Goal: Find specific page/section: Find specific page/section

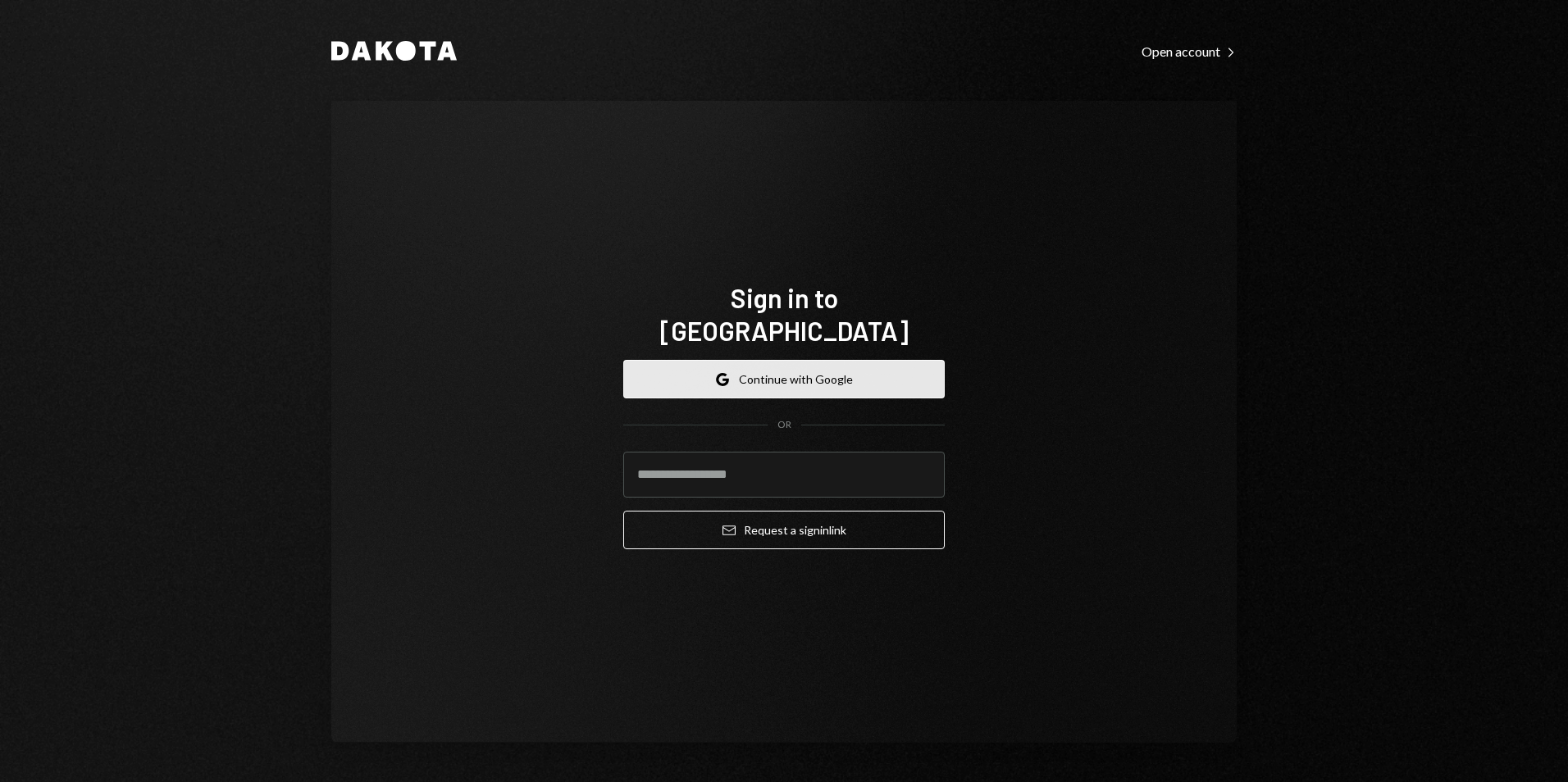
click at [809, 360] on button "Google Continue with Google" at bounding box center [784, 379] width 322 height 39
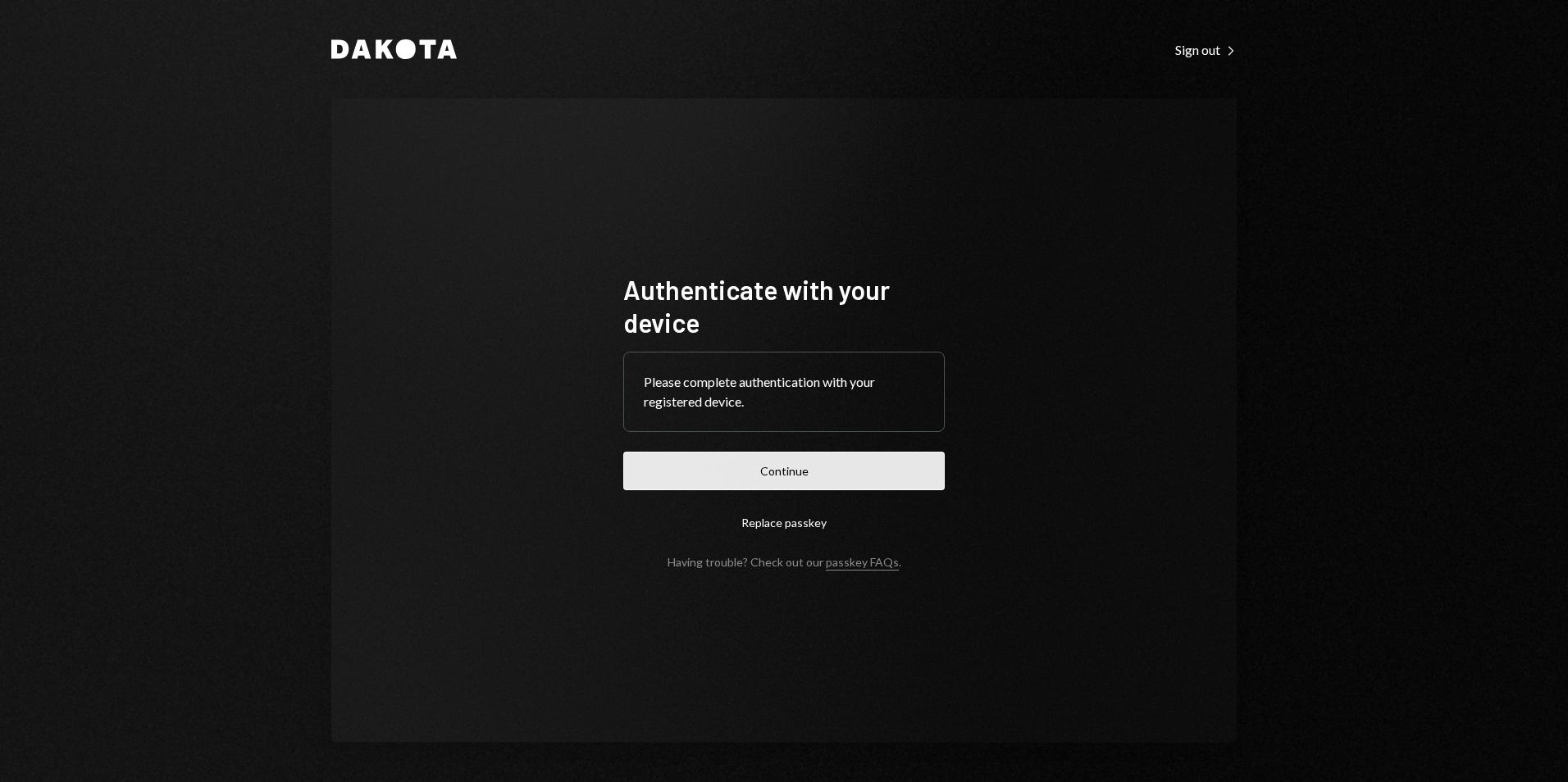
click at [800, 478] on button "Continue" at bounding box center [784, 471] width 322 height 39
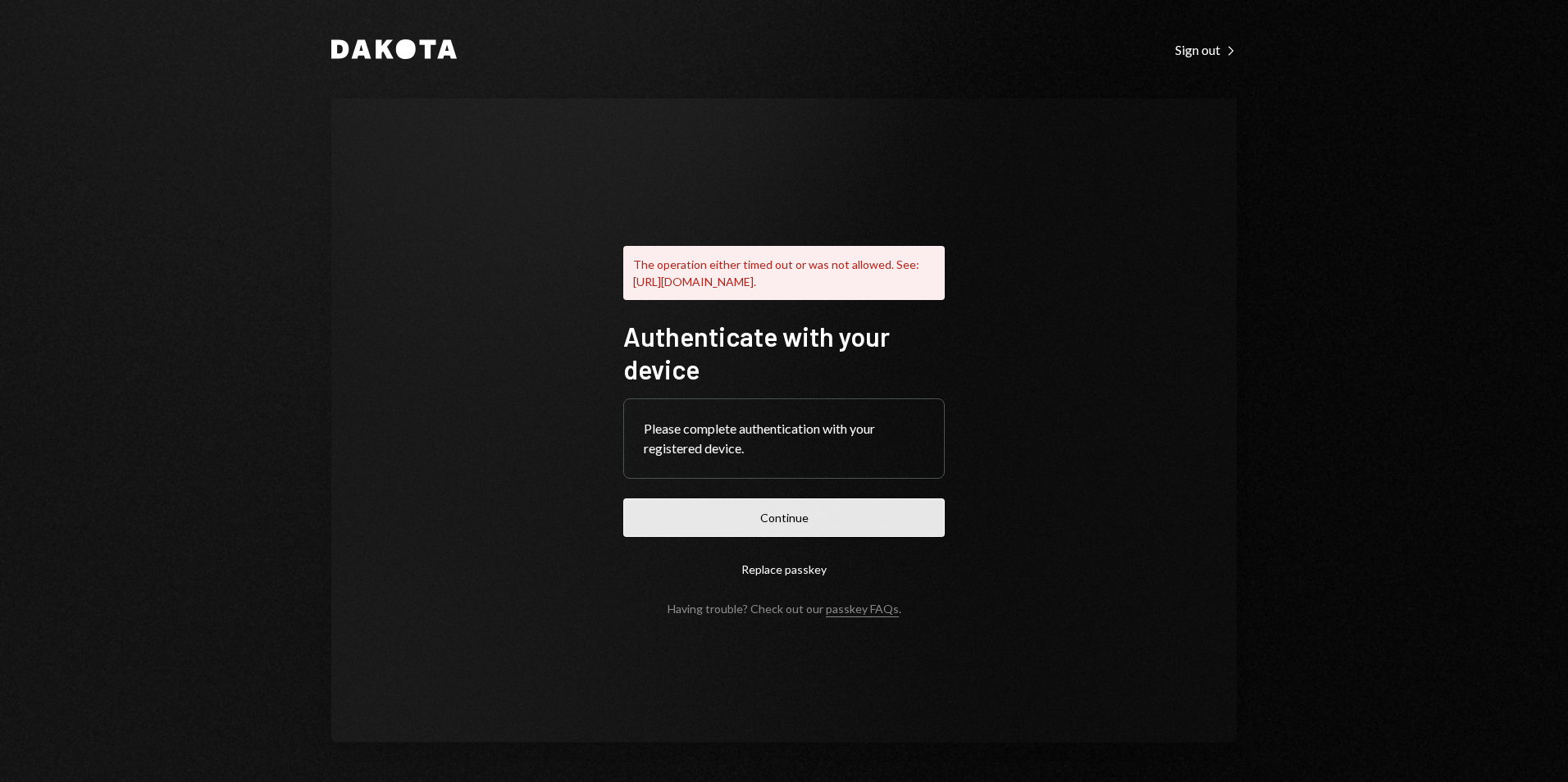
click at [771, 537] on button "Continue" at bounding box center [784, 518] width 322 height 39
click at [1417, 577] on div "Dakota Sign out Right Caret The operation either timed out or was not allowed. …" at bounding box center [784, 391] width 1568 height 782
click at [905, 532] on button "Continue" at bounding box center [784, 518] width 322 height 39
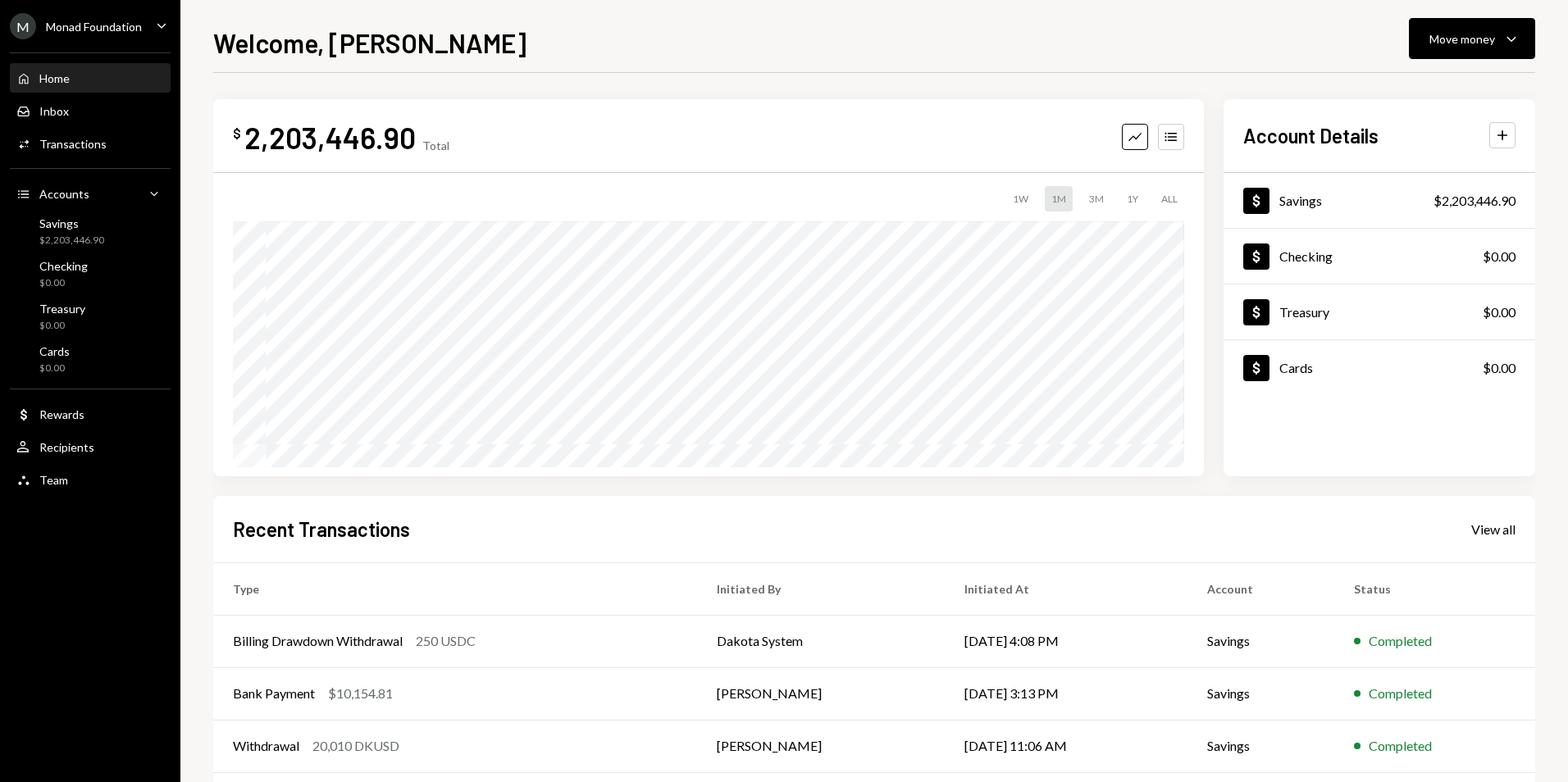
click at [144, 20] on div "M Monad Foundation Caret Down" at bounding box center [90, 26] width 180 height 26
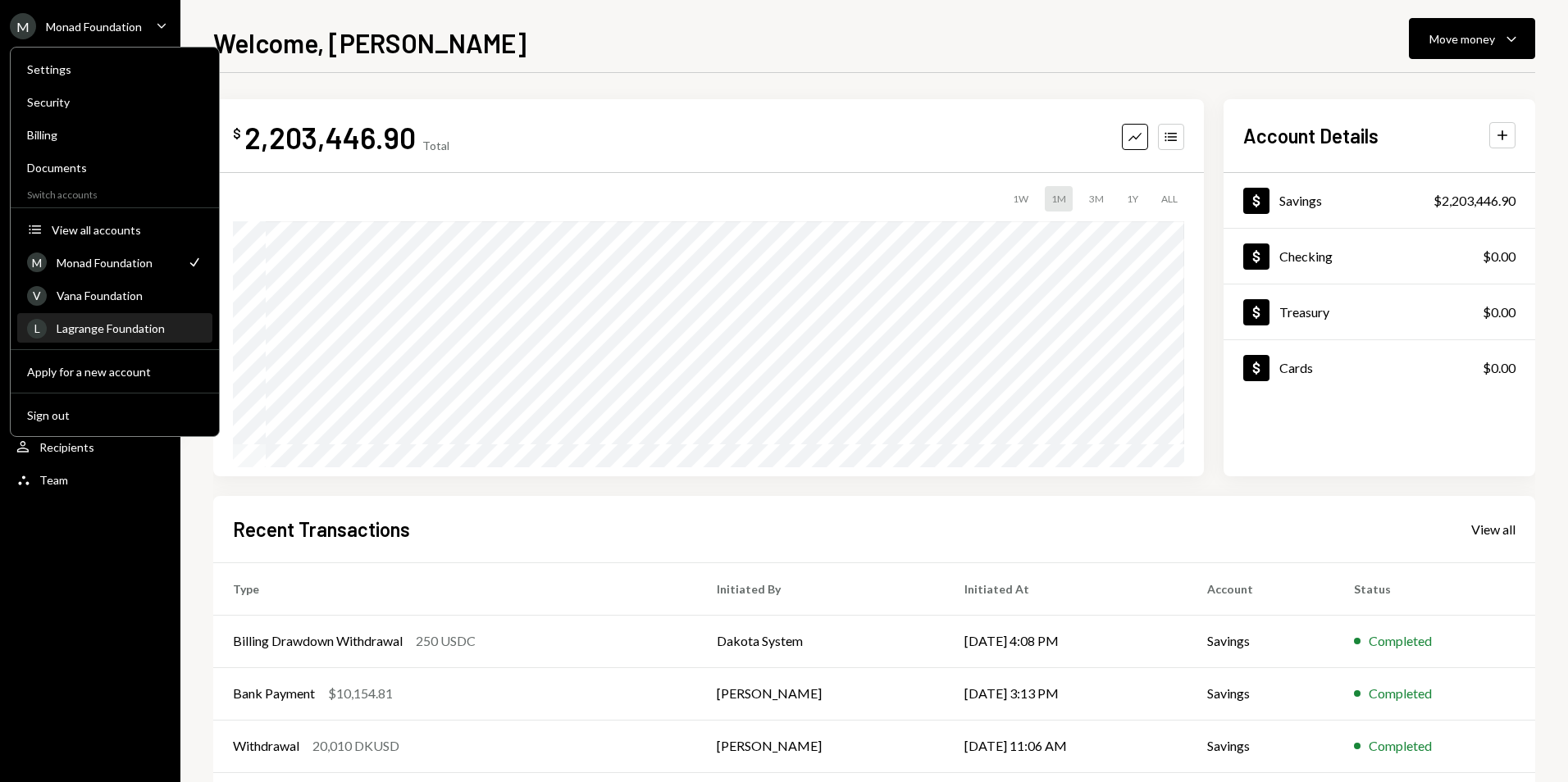
click at [127, 328] on div "Lagrange Foundation" at bounding box center [129, 328] width 146 height 14
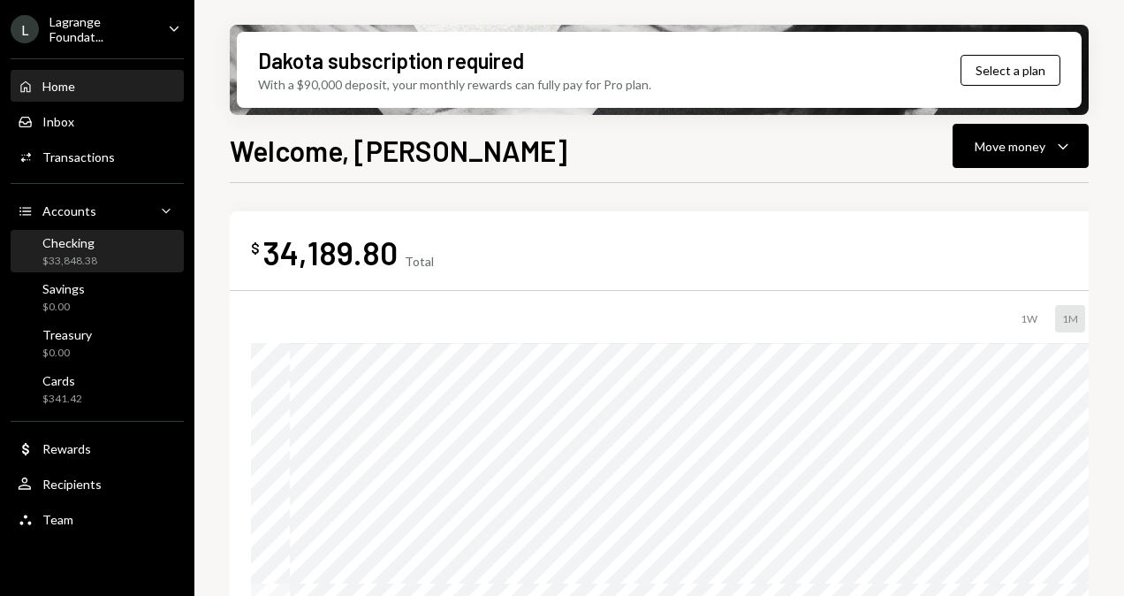
click at [83, 258] on div "$33,848.38" at bounding box center [69, 261] width 55 height 15
